Goal: Transaction & Acquisition: Purchase product/service

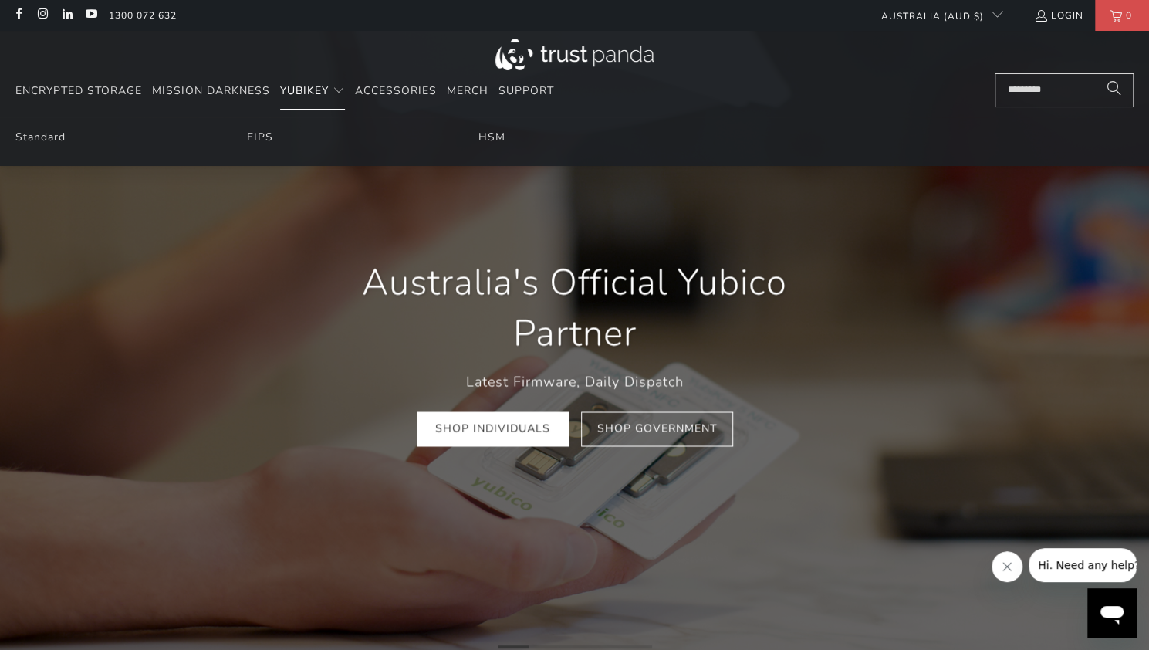
click at [299, 89] on span "YubiKey" at bounding box center [304, 90] width 49 height 15
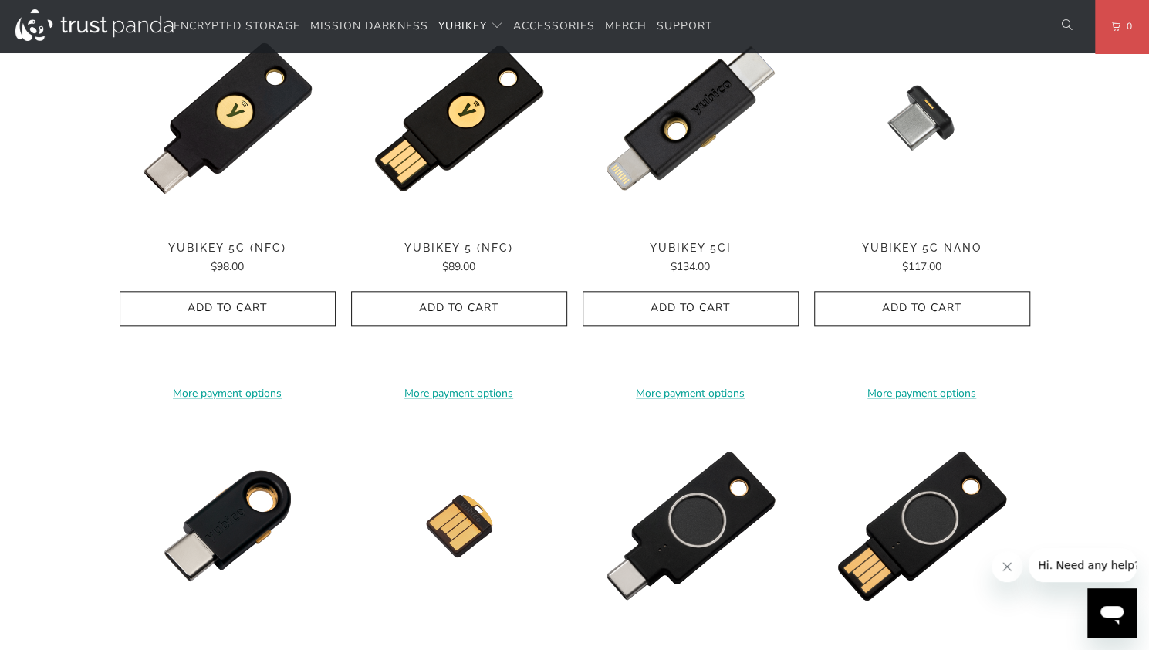
scroll to position [840, 0]
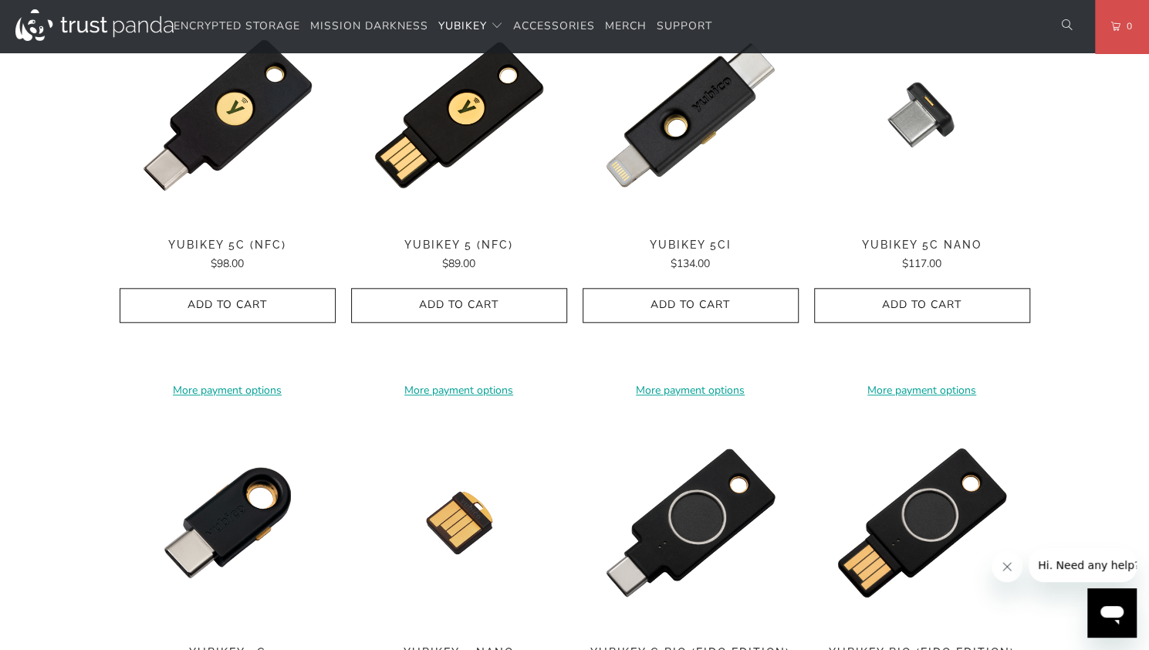
click at [469, 223] on img at bounding box center [459, 223] width 216 height 0
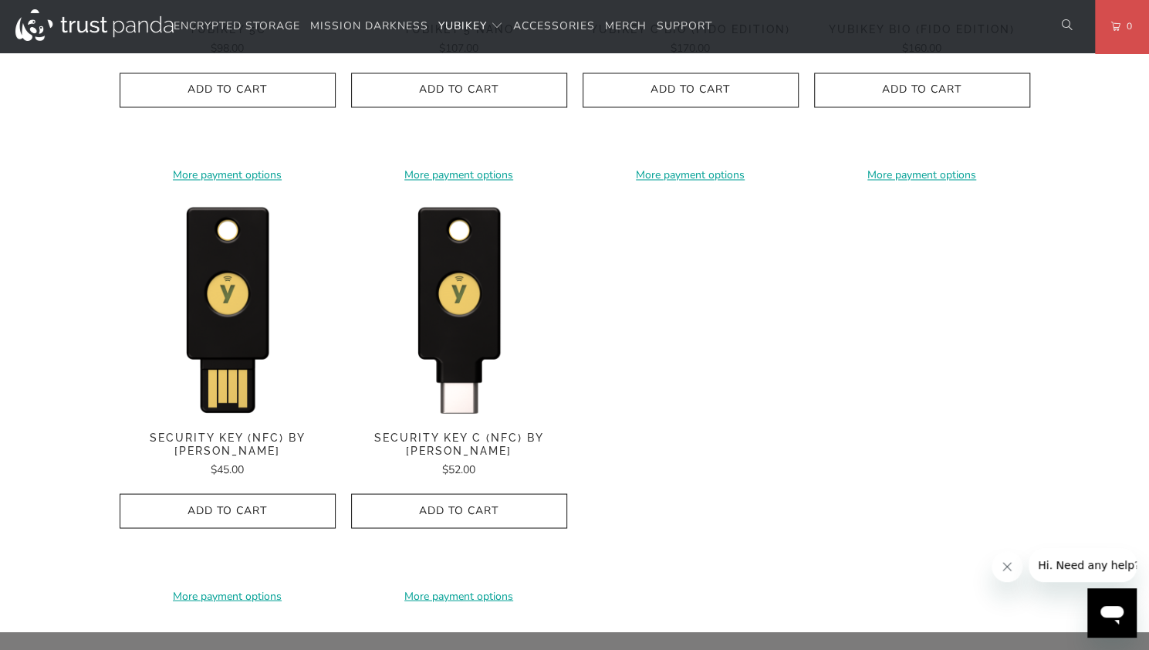
scroll to position [1489, 0]
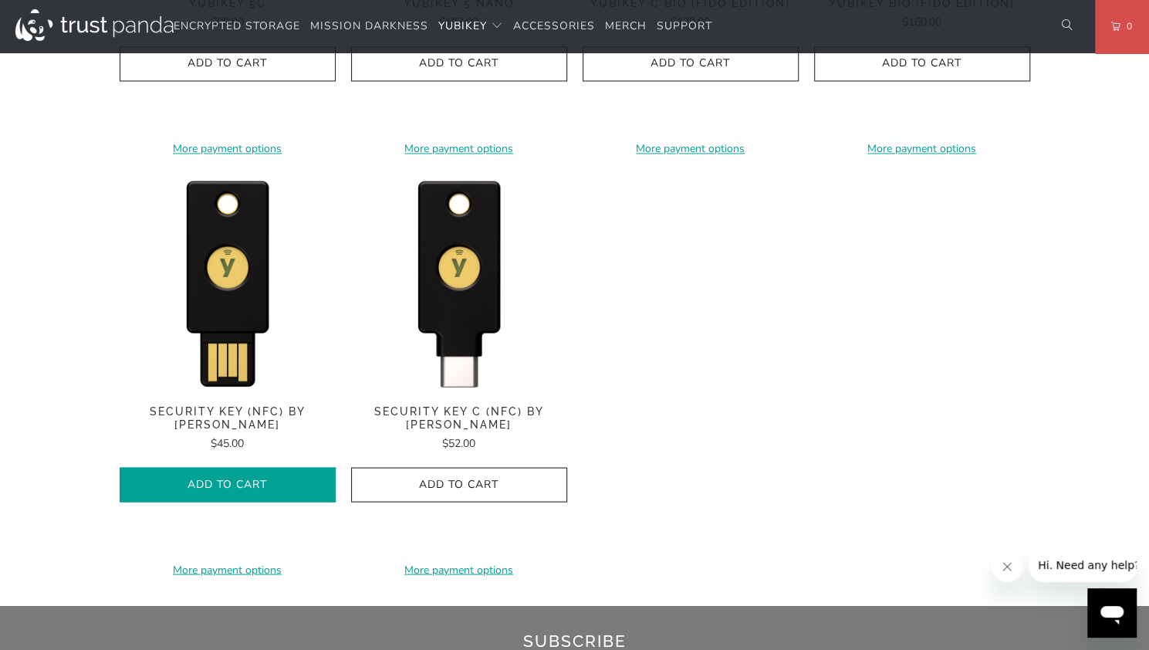
click at [265, 478] on span "Add to Cart" at bounding box center [228, 484] width 184 height 13
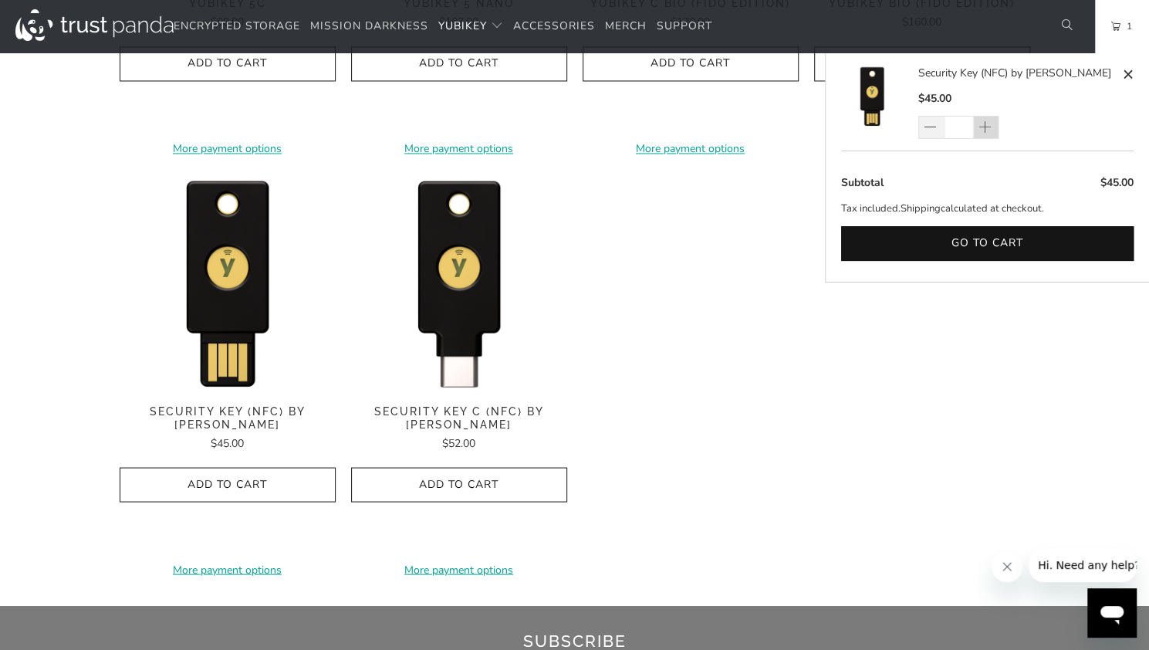
click at [989, 135] on span at bounding box center [984, 127] width 15 height 15
type input "*"
click at [989, 135] on div "*" at bounding box center [968, 127] width 100 height 23
click at [988, 129] on div "*" at bounding box center [968, 127] width 100 height 23
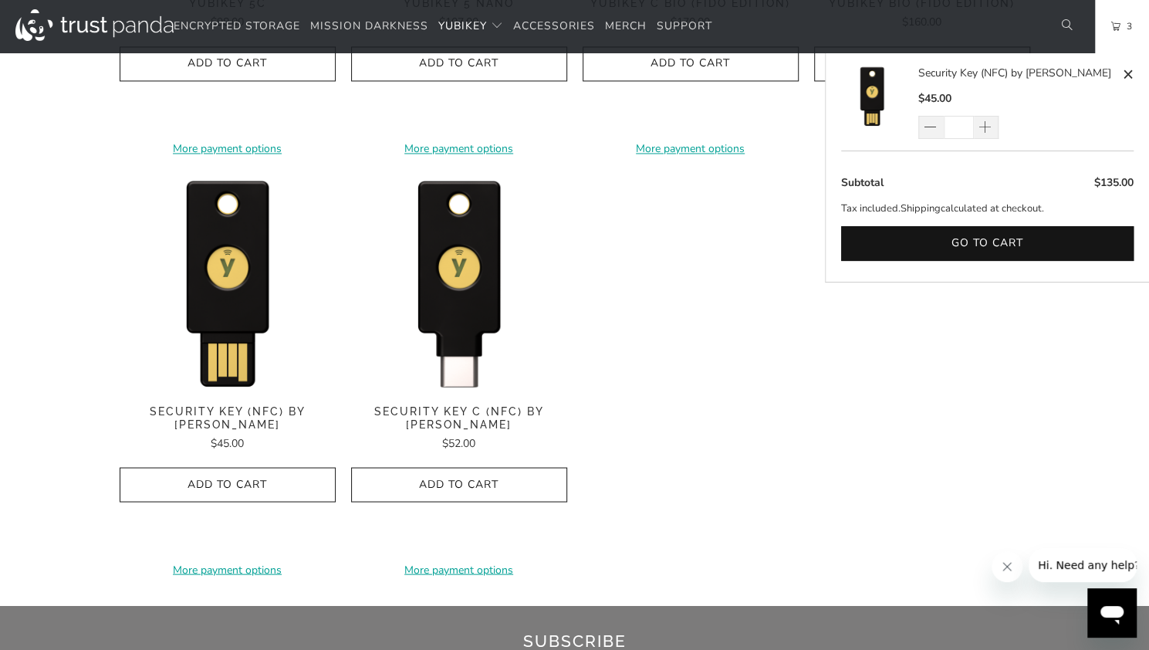
click at [988, 129] on span at bounding box center [984, 127] width 15 height 15
type input "*"
click at [988, 129] on div "*" at bounding box center [968, 127] width 100 height 23
click at [983, 126] on span at bounding box center [984, 127] width 15 height 15
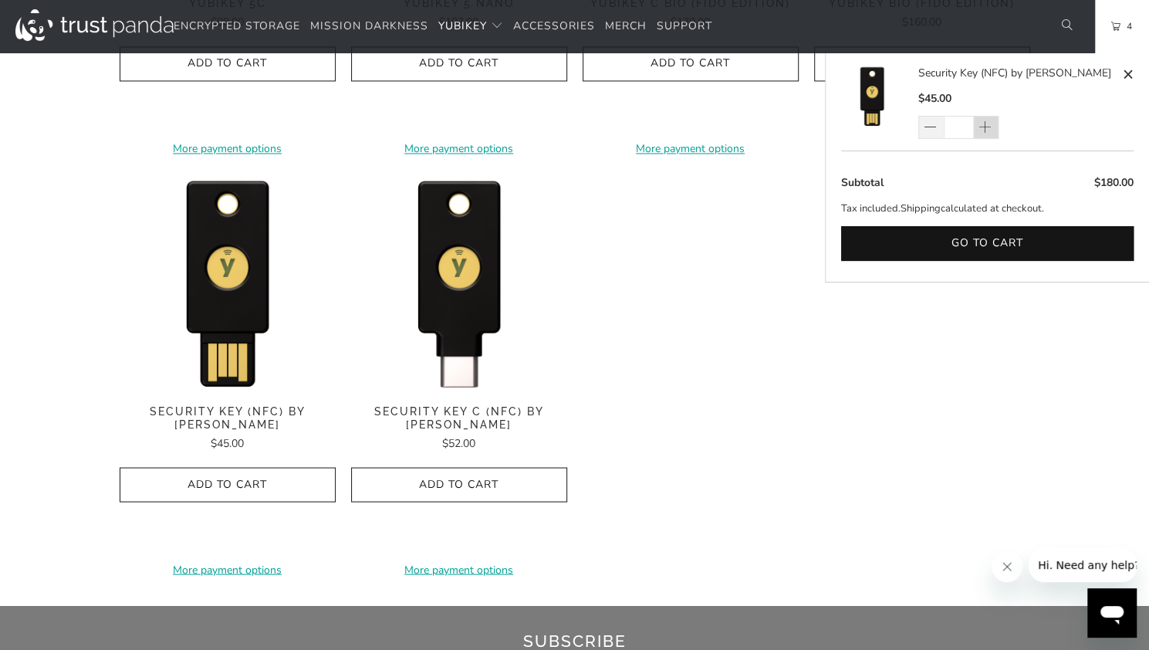
type input "*"
click at [983, 126] on span at bounding box center [984, 127] width 15 height 15
type input "*"
click at [983, 126] on span at bounding box center [984, 127] width 15 height 15
type input "*"
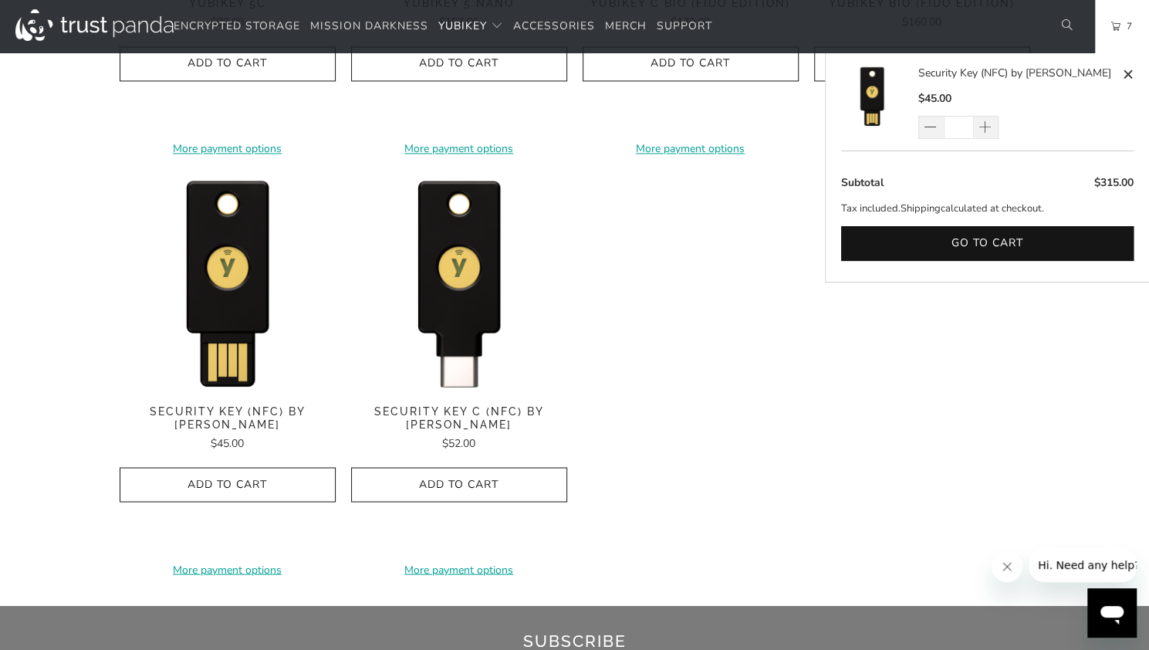
click at [983, 126] on span at bounding box center [984, 127] width 15 height 15
type input "*"
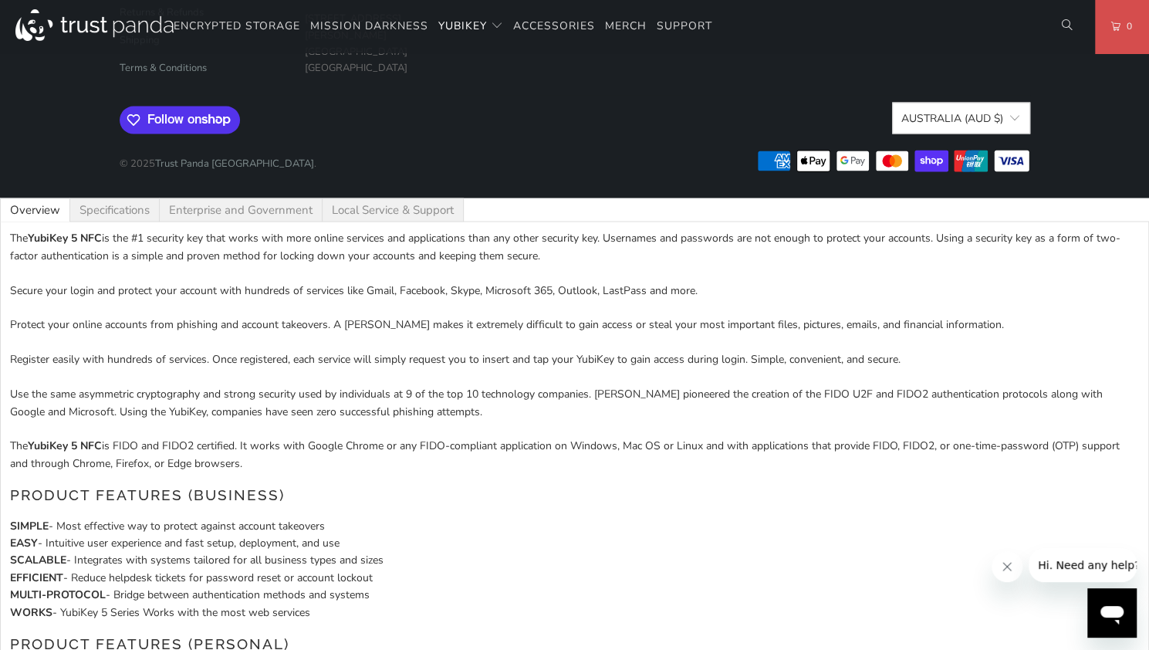
scroll to position [1702, 0]
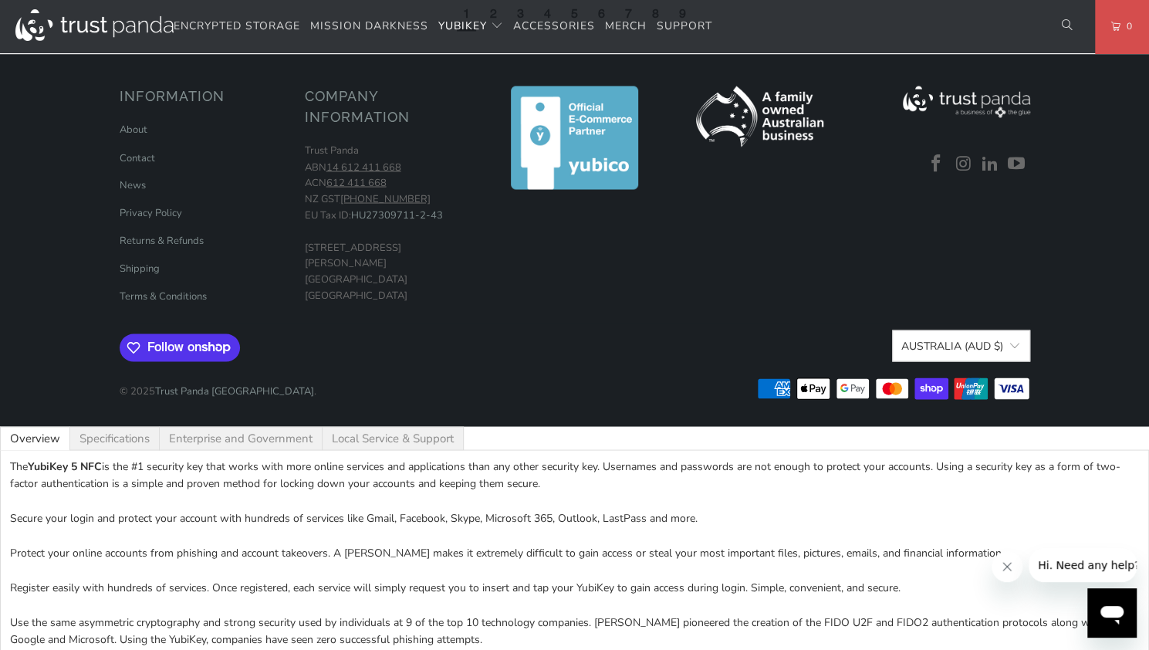
scroll to position [1561, 0]
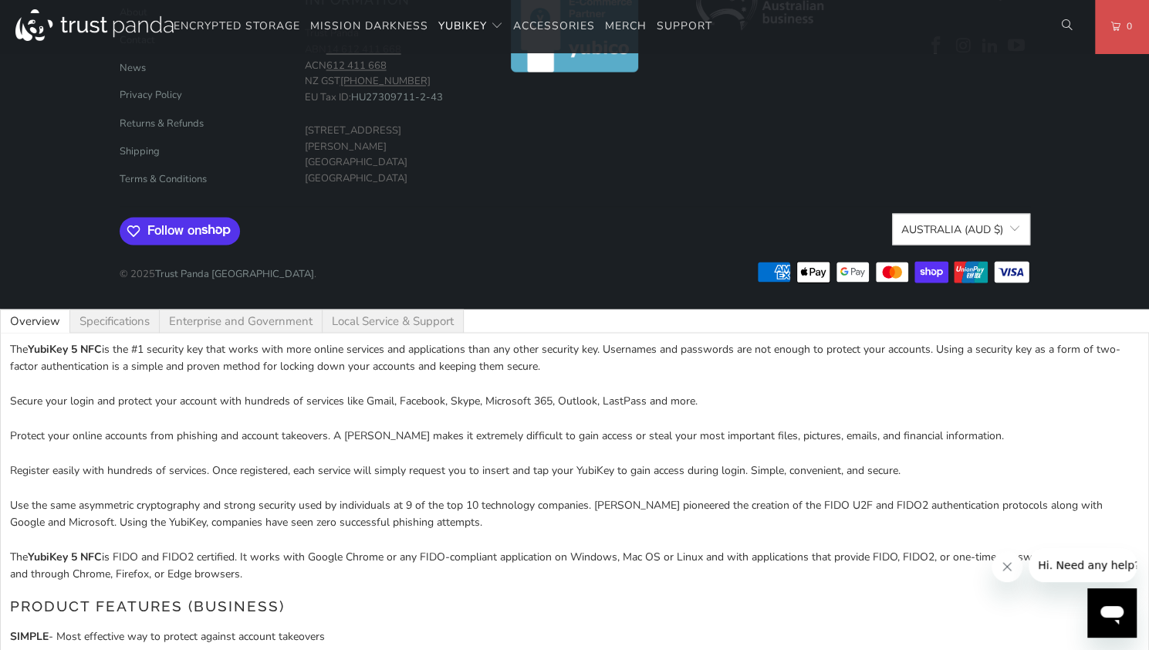
scroll to position [1613, 0]
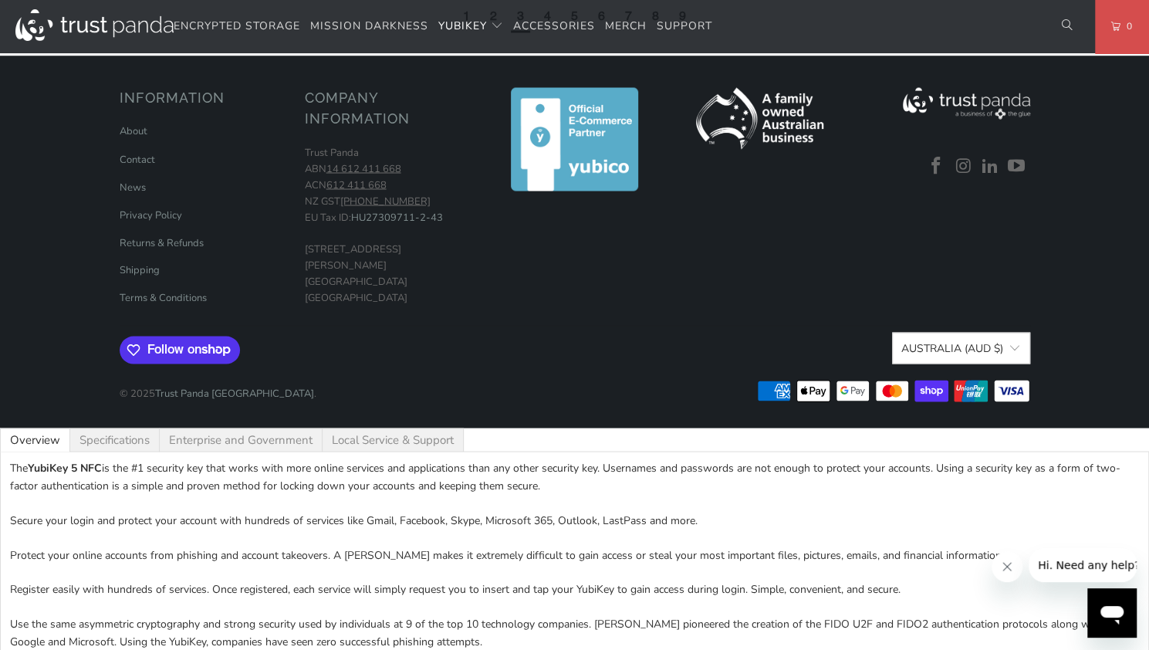
scroll to position [1561, 0]
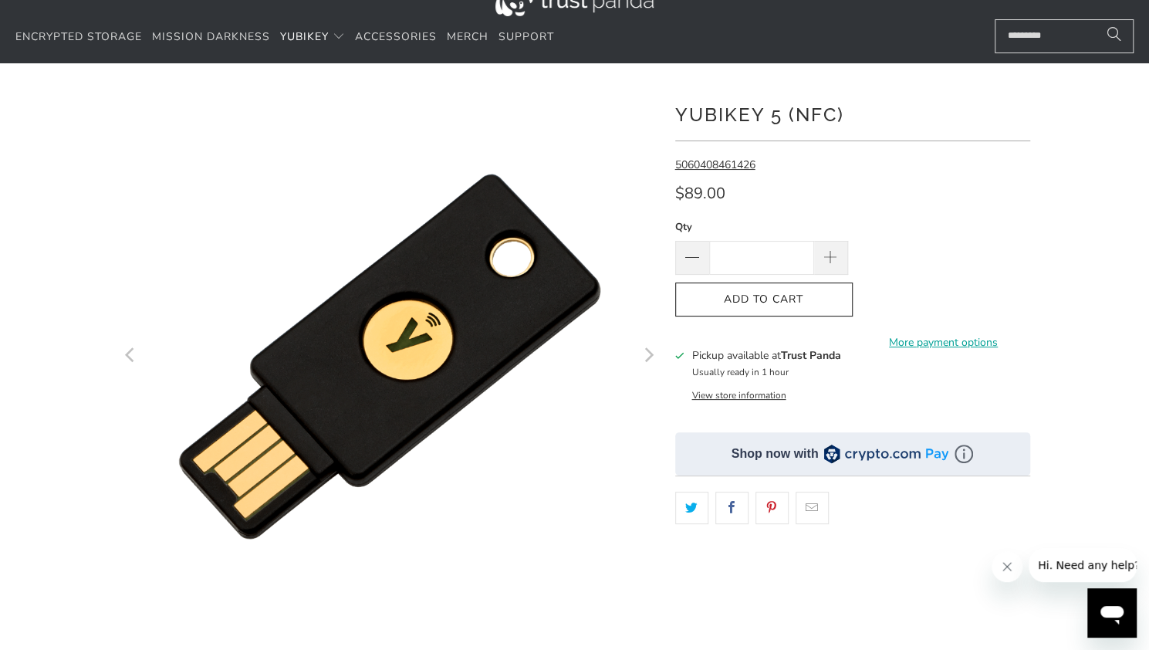
scroll to position [53, 0]
